Goal: Navigation & Orientation: Find specific page/section

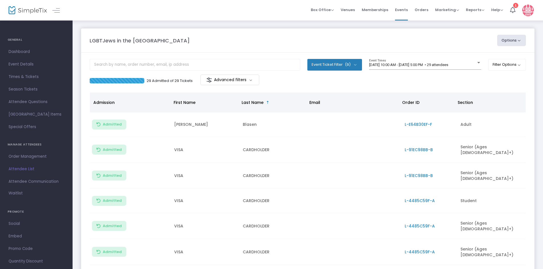
click at [41, 11] on img at bounding box center [28, 10] width 38 height 8
